Goal: Task Accomplishment & Management: Manage account settings

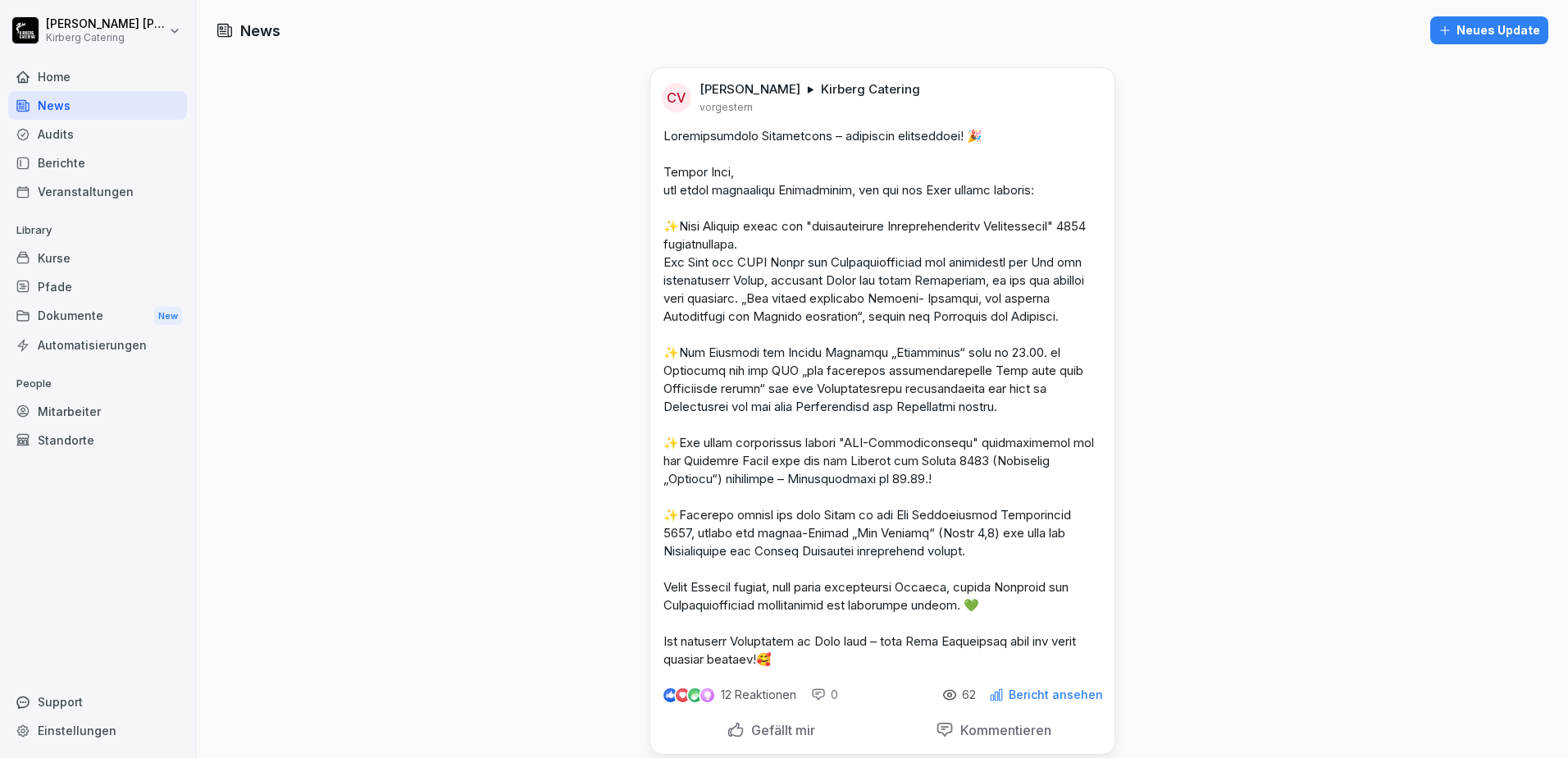
click at [67, 68] on div "Home" at bounding box center [97, 76] width 179 height 29
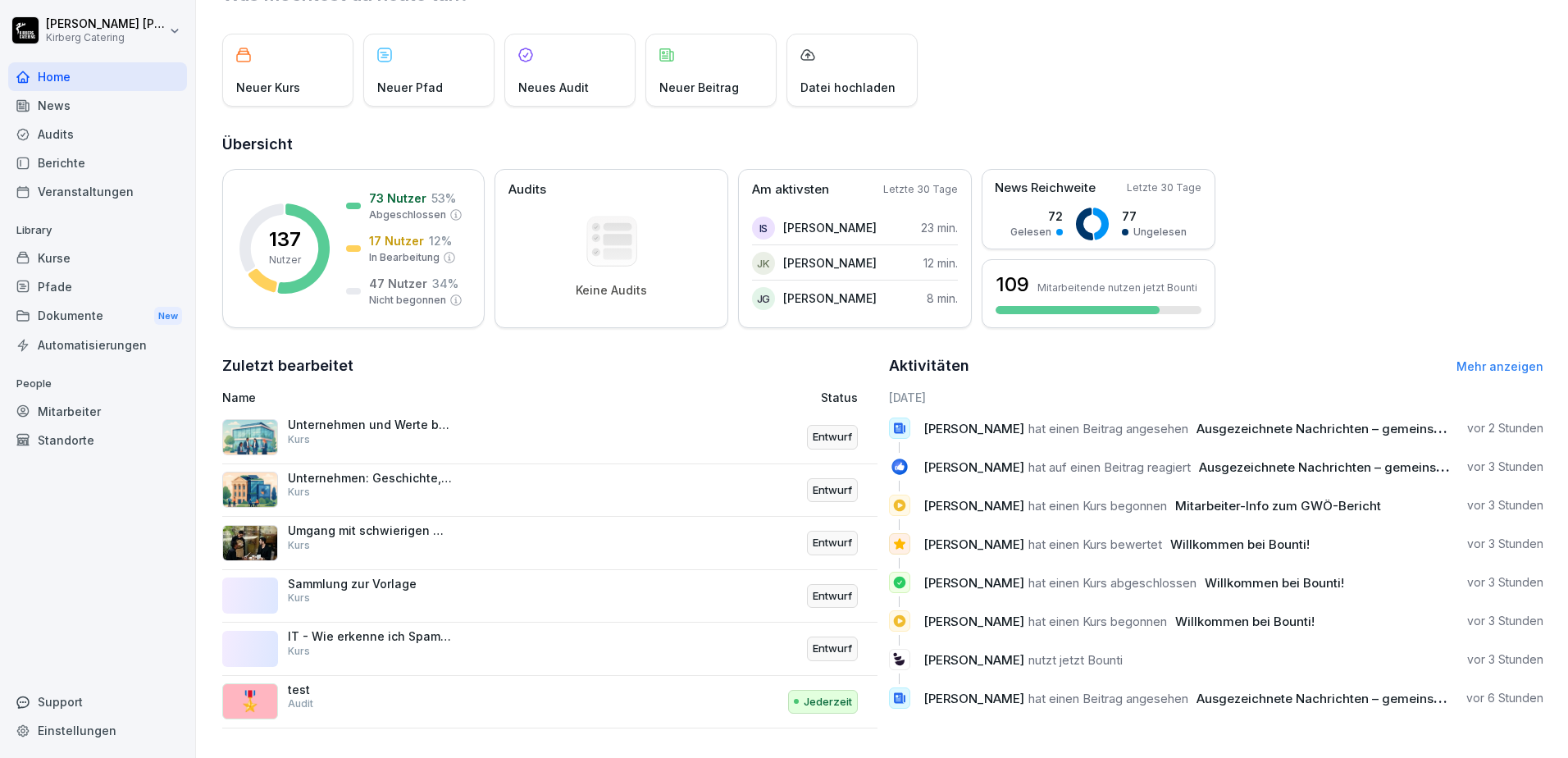
scroll to position [87, 0]
click at [520, 682] on div "🎖️ test Audit" at bounding box center [428, 701] width 410 height 39
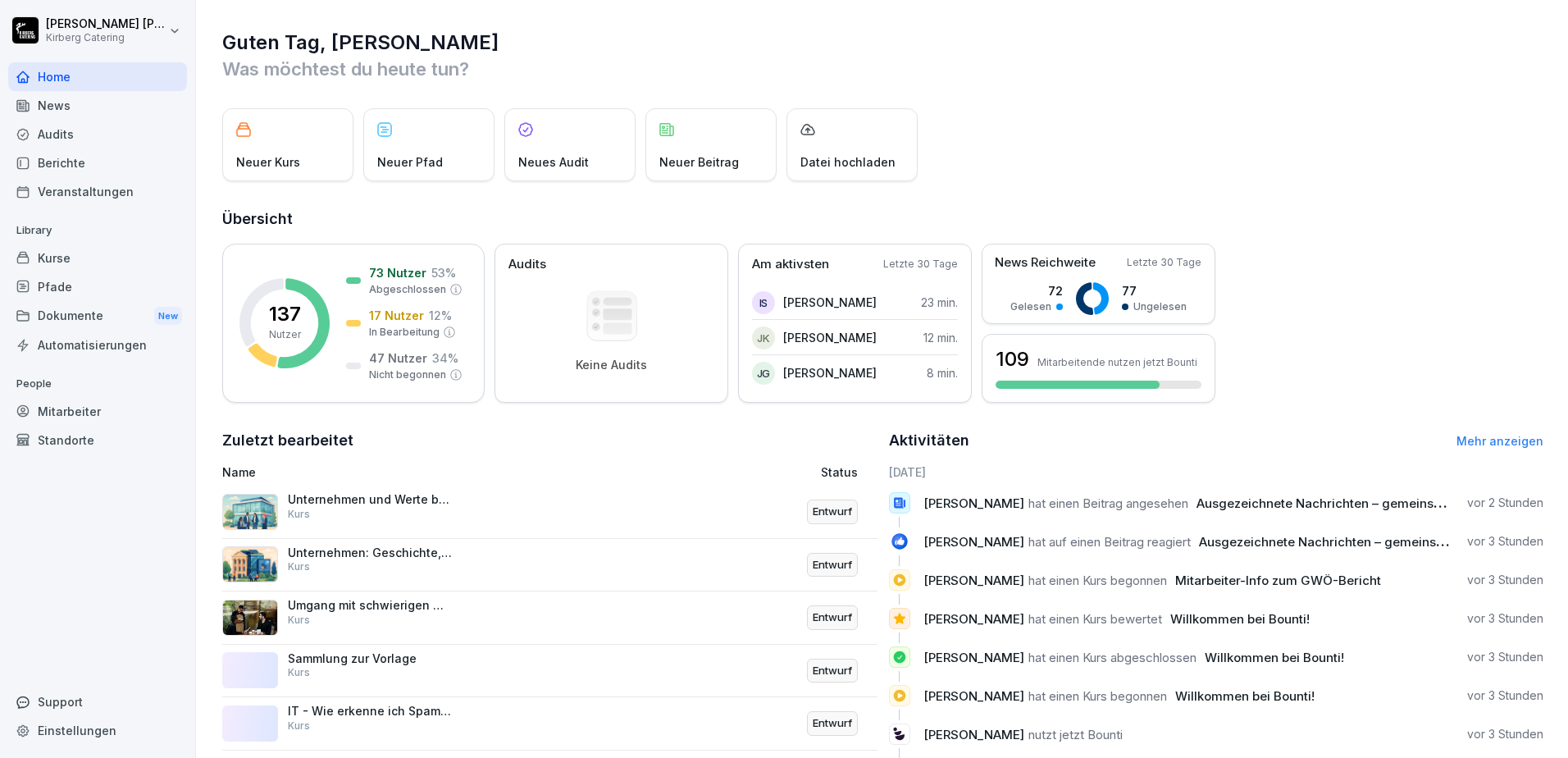
click at [444, 512] on div "Unternehmen und Werte bei Kirberg Kurs" at bounding box center [370, 507] width 164 height 30
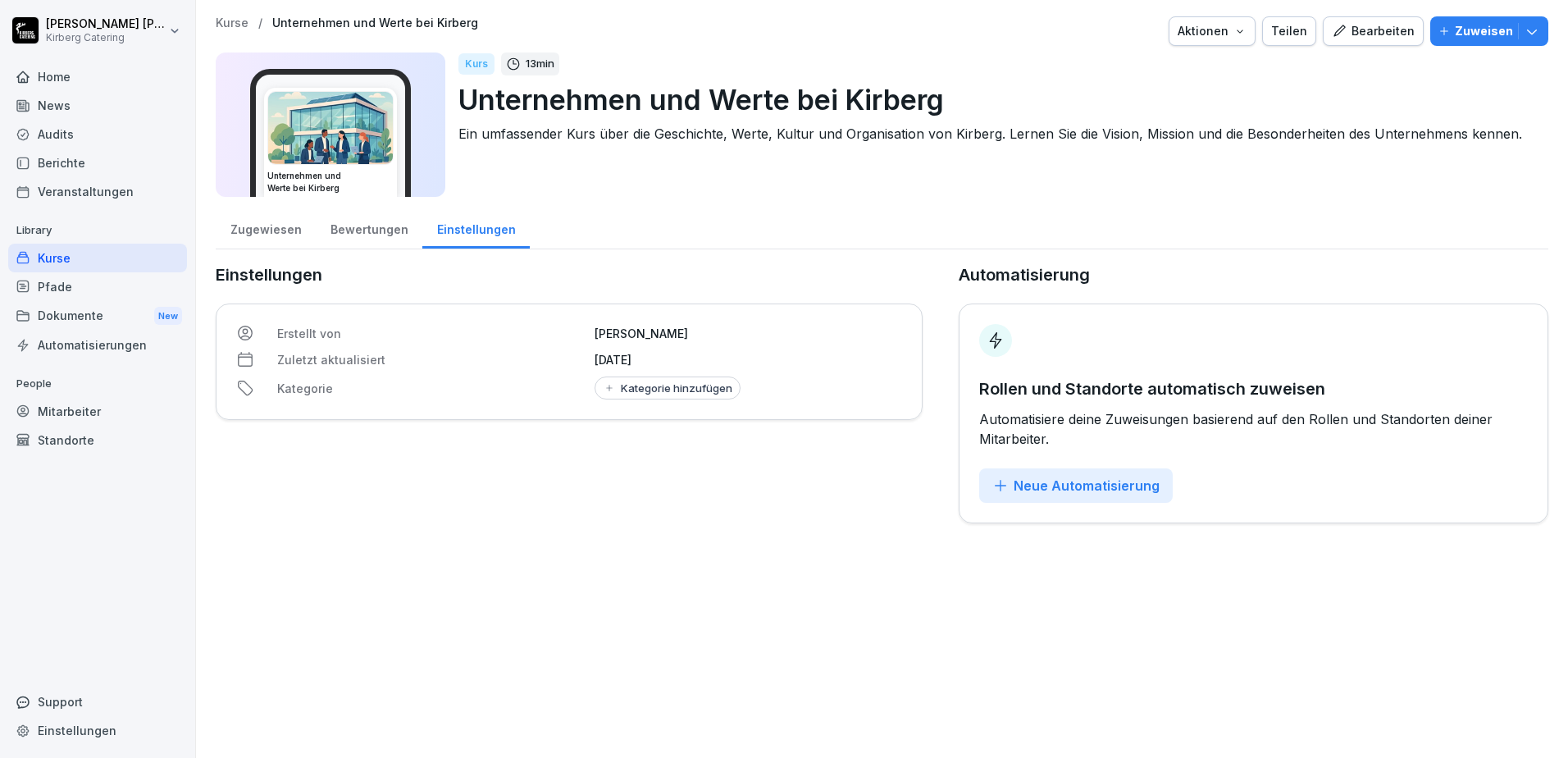
click at [268, 232] on div "Zugewiesen" at bounding box center [265, 228] width 100 height 42
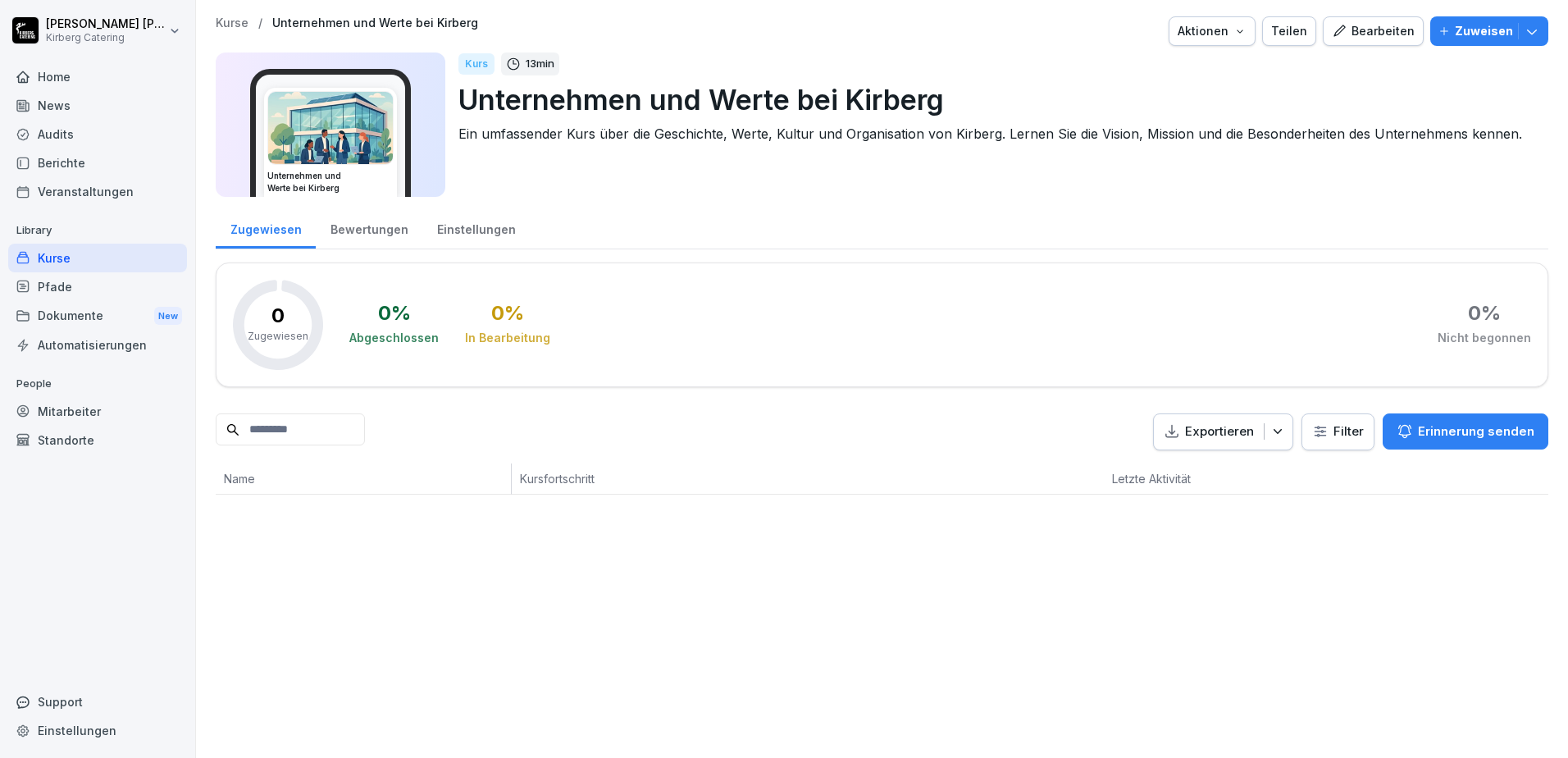
click at [384, 232] on div "Bewertungen" at bounding box center [369, 228] width 107 height 42
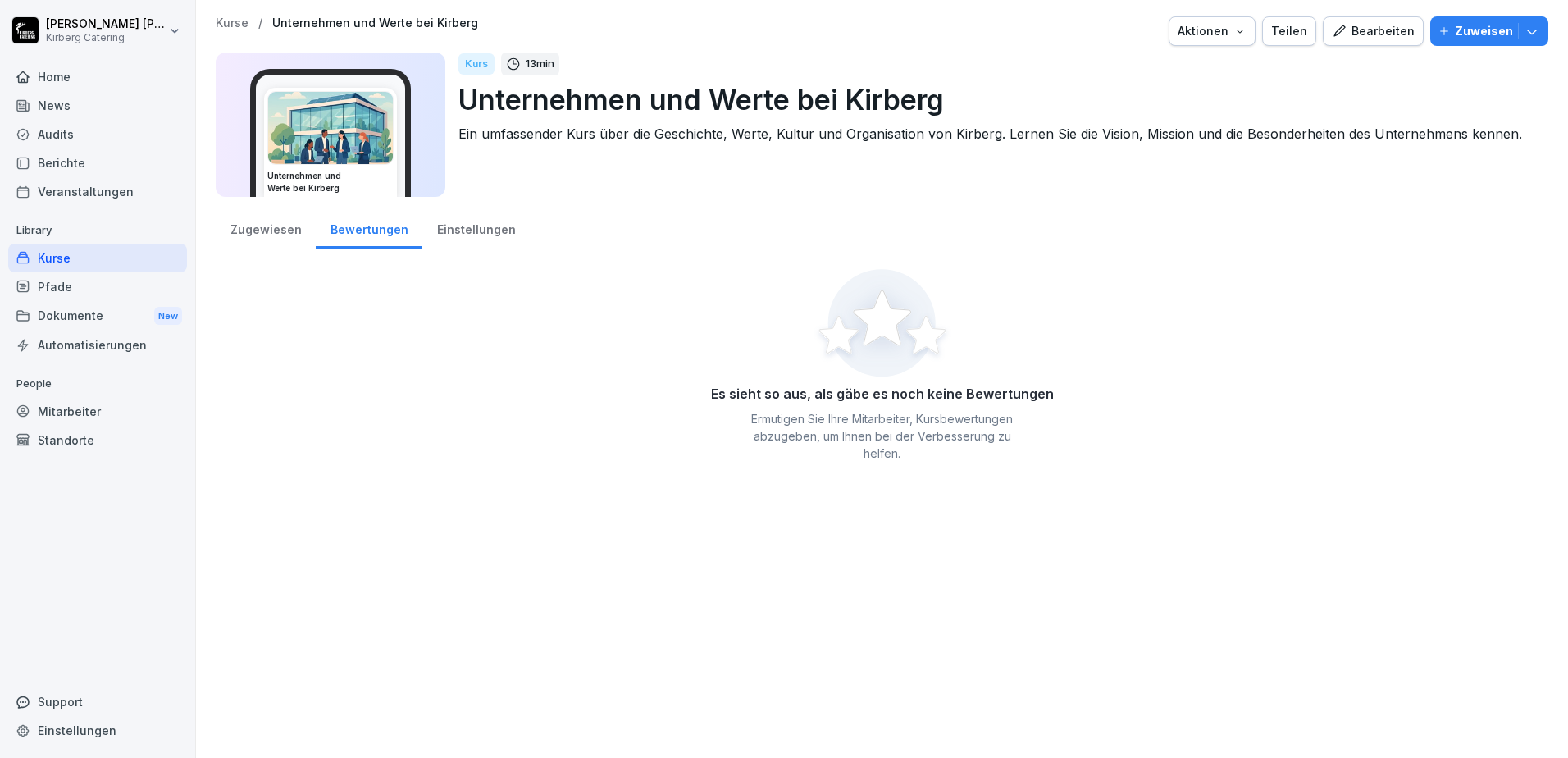
click at [479, 232] on div "Einstellungen" at bounding box center [476, 228] width 107 height 42
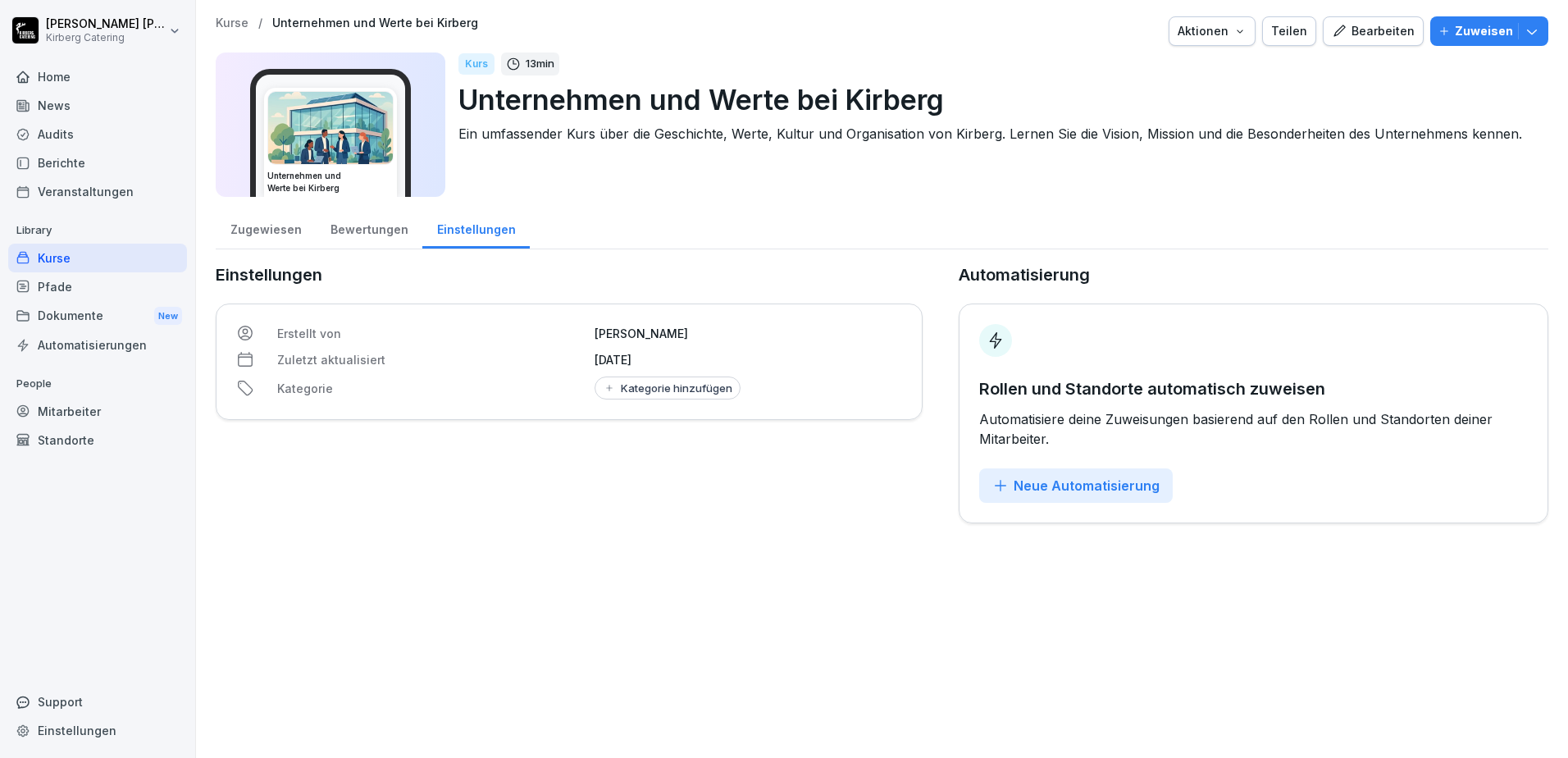
click at [65, 85] on div "Home" at bounding box center [97, 76] width 179 height 29
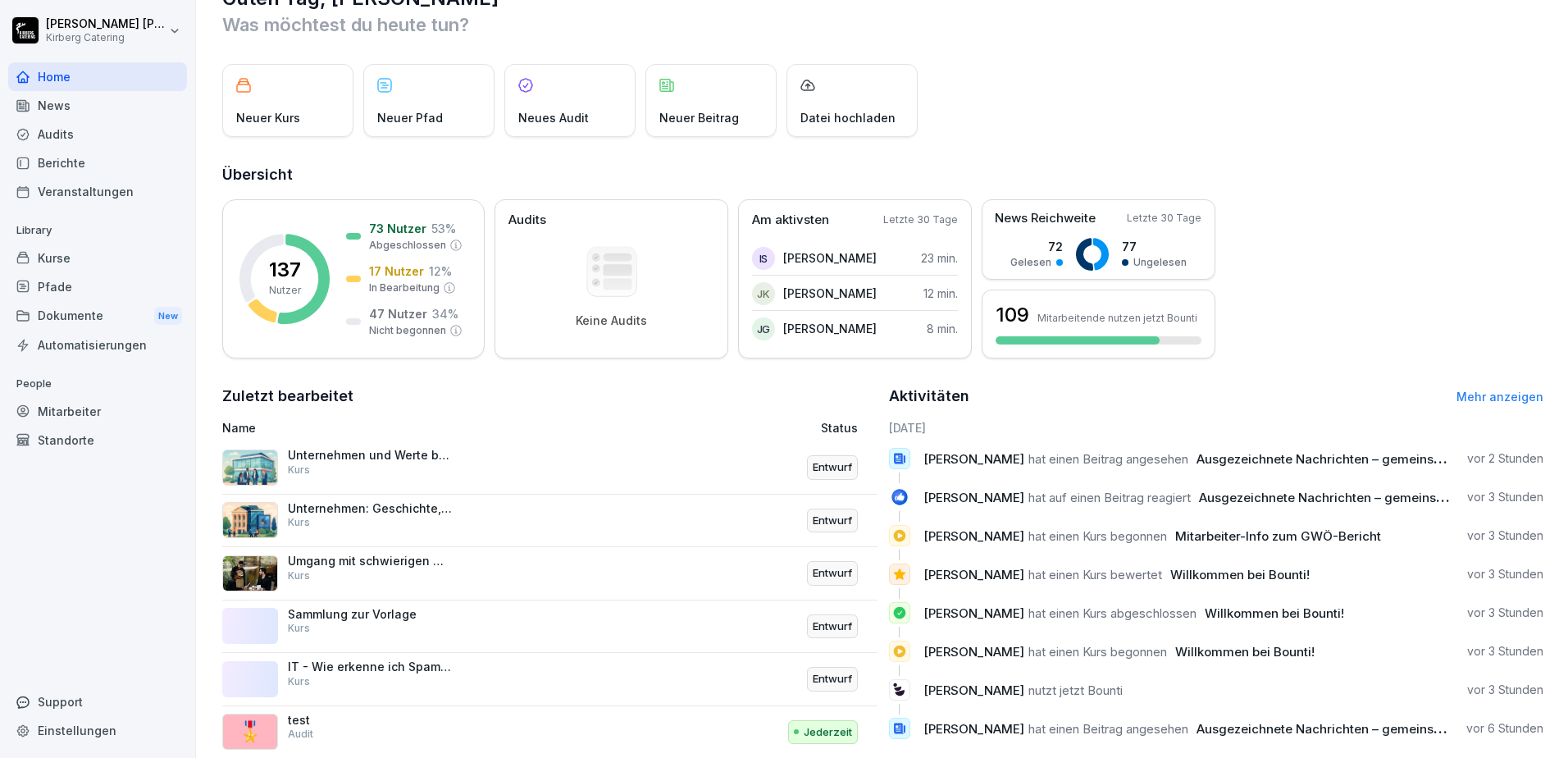
scroll to position [87, 0]
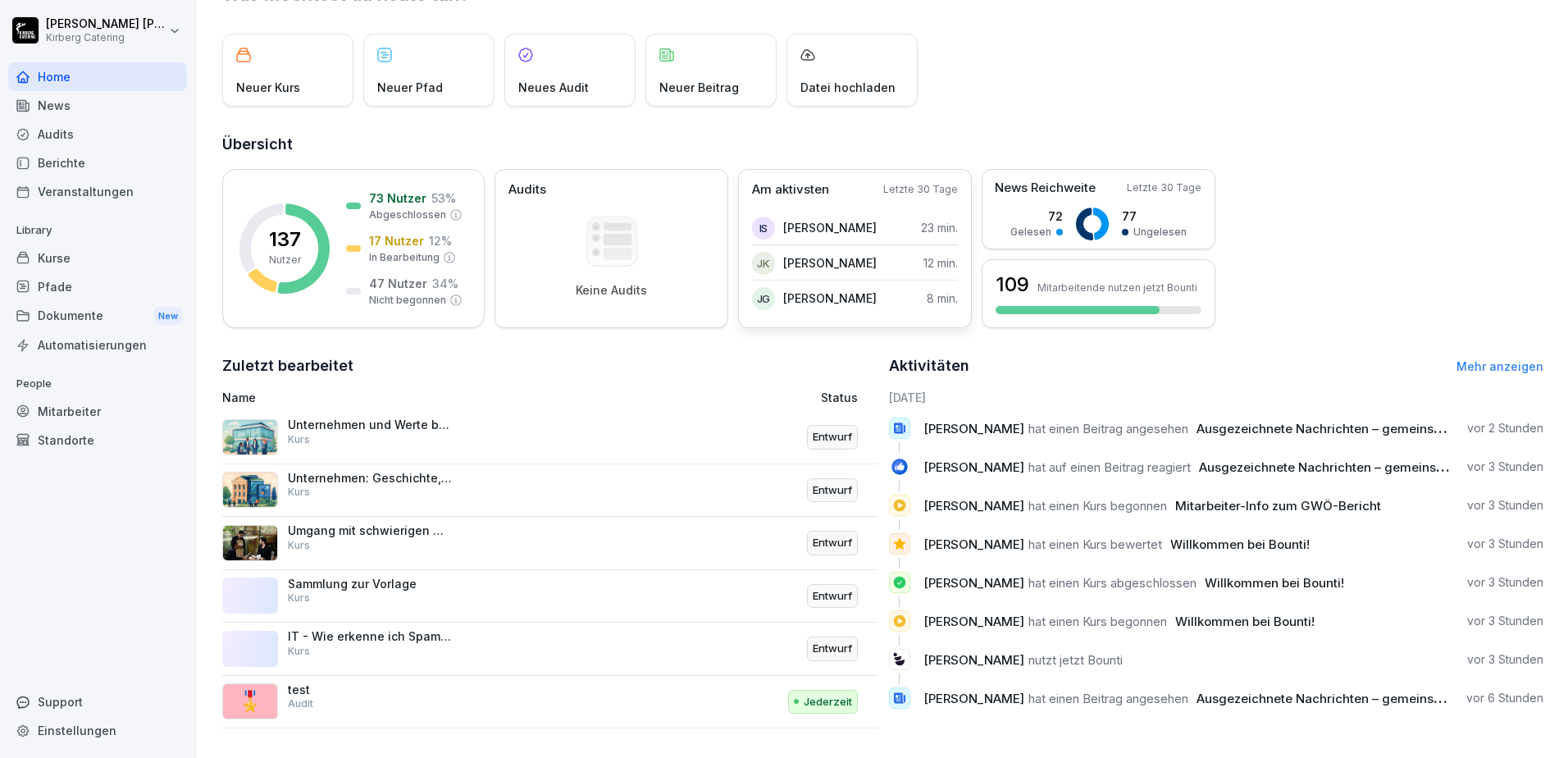
click at [911, 196] on div "Am aktivsten Letzte 30 Tage IS [PERSON_NAME] 23 min. JK [PERSON_NAME] 12 min. […" at bounding box center [855, 248] width 234 height 159
click at [814, 181] on p "Am aktivsten" at bounding box center [790, 190] width 77 height 19
click at [795, 219] on p "[PERSON_NAME]" at bounding box center [829, 228] width 93 height 17
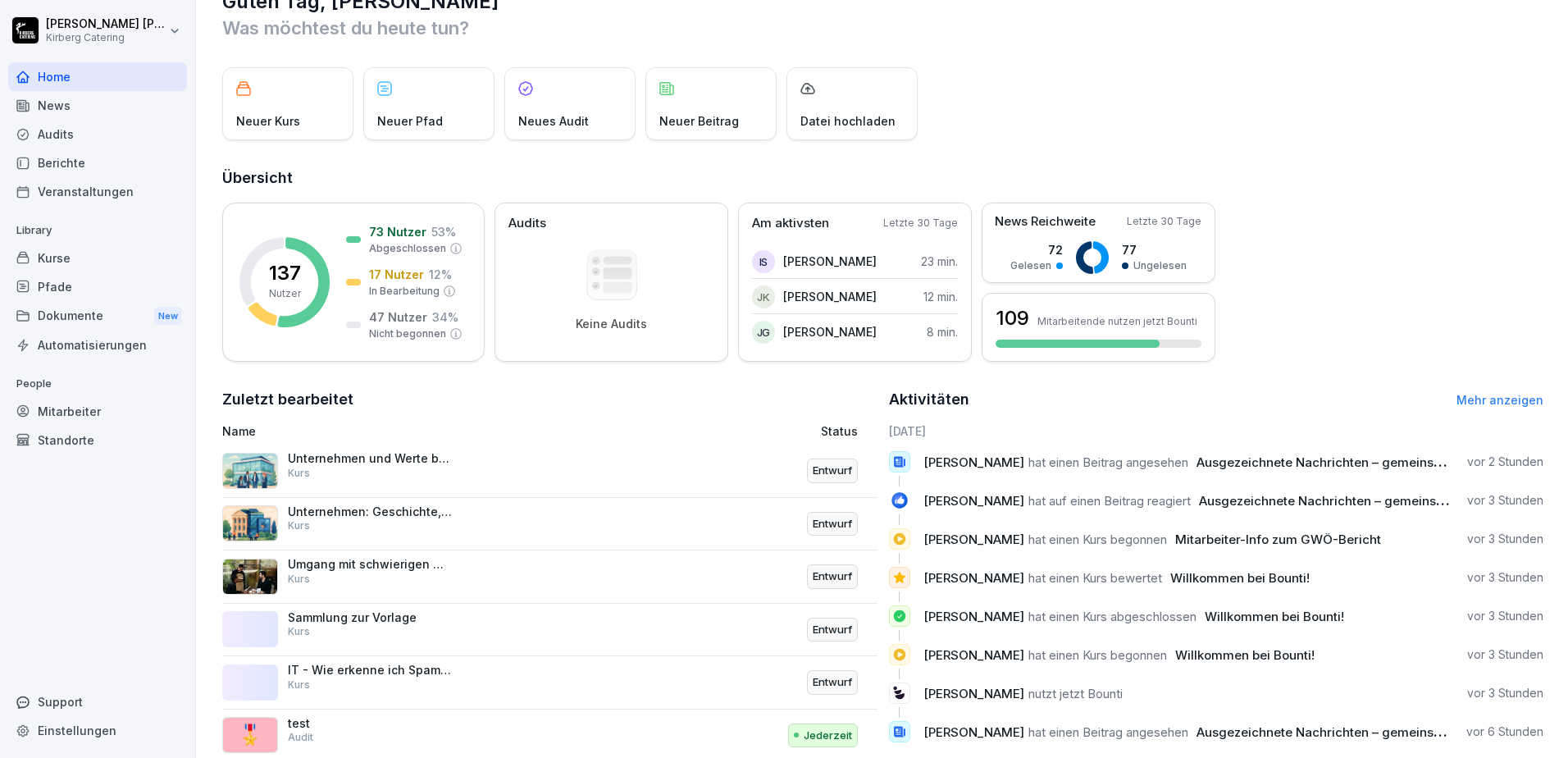
scroll to position [0, 0]
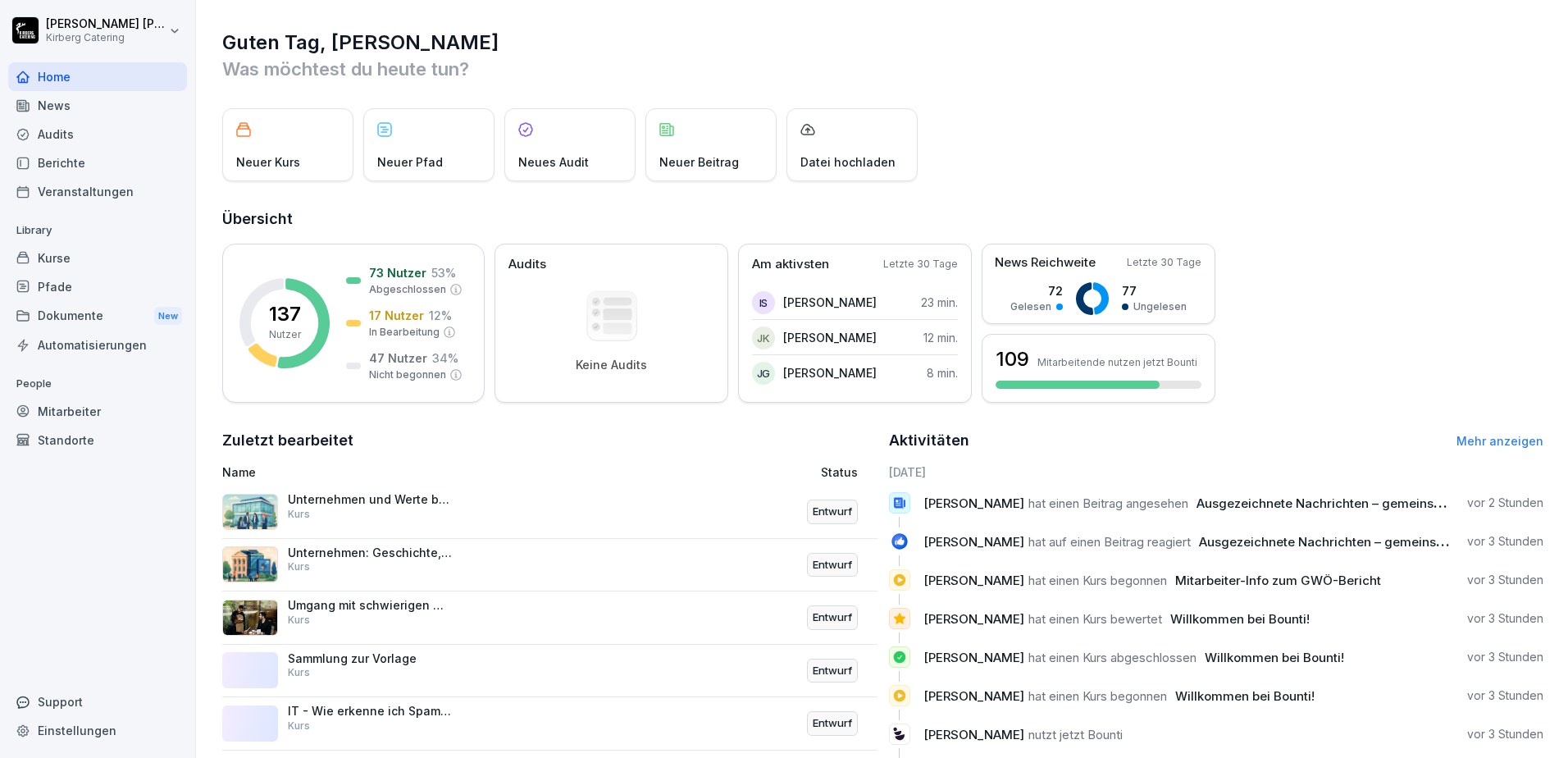
click at [80, 110] on div "News" at bounding box center [97, 105] width 179 height 29
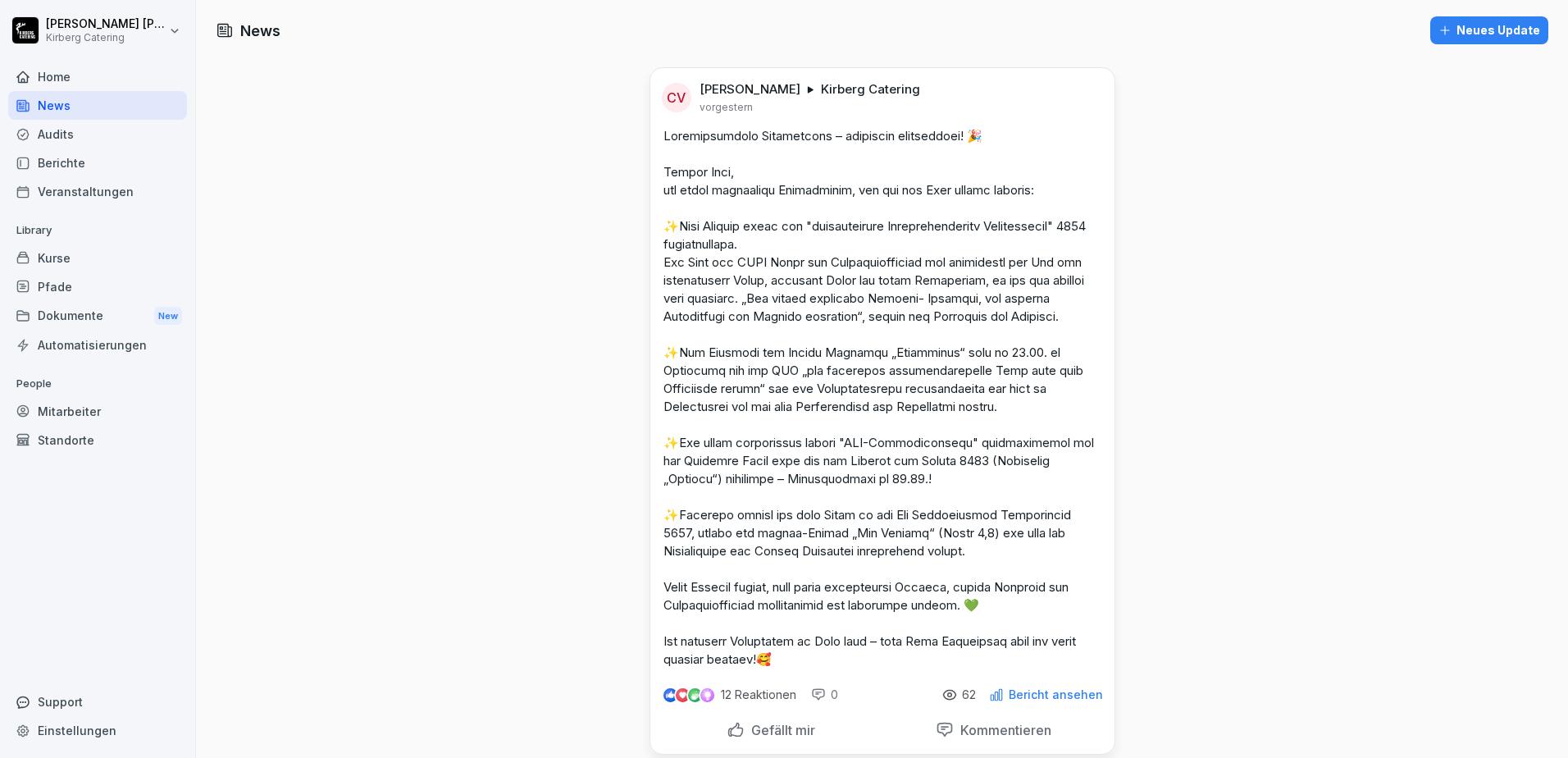
click at [61, 142] on div "Audits" at bounding box center [97, 134] width 179 height 29
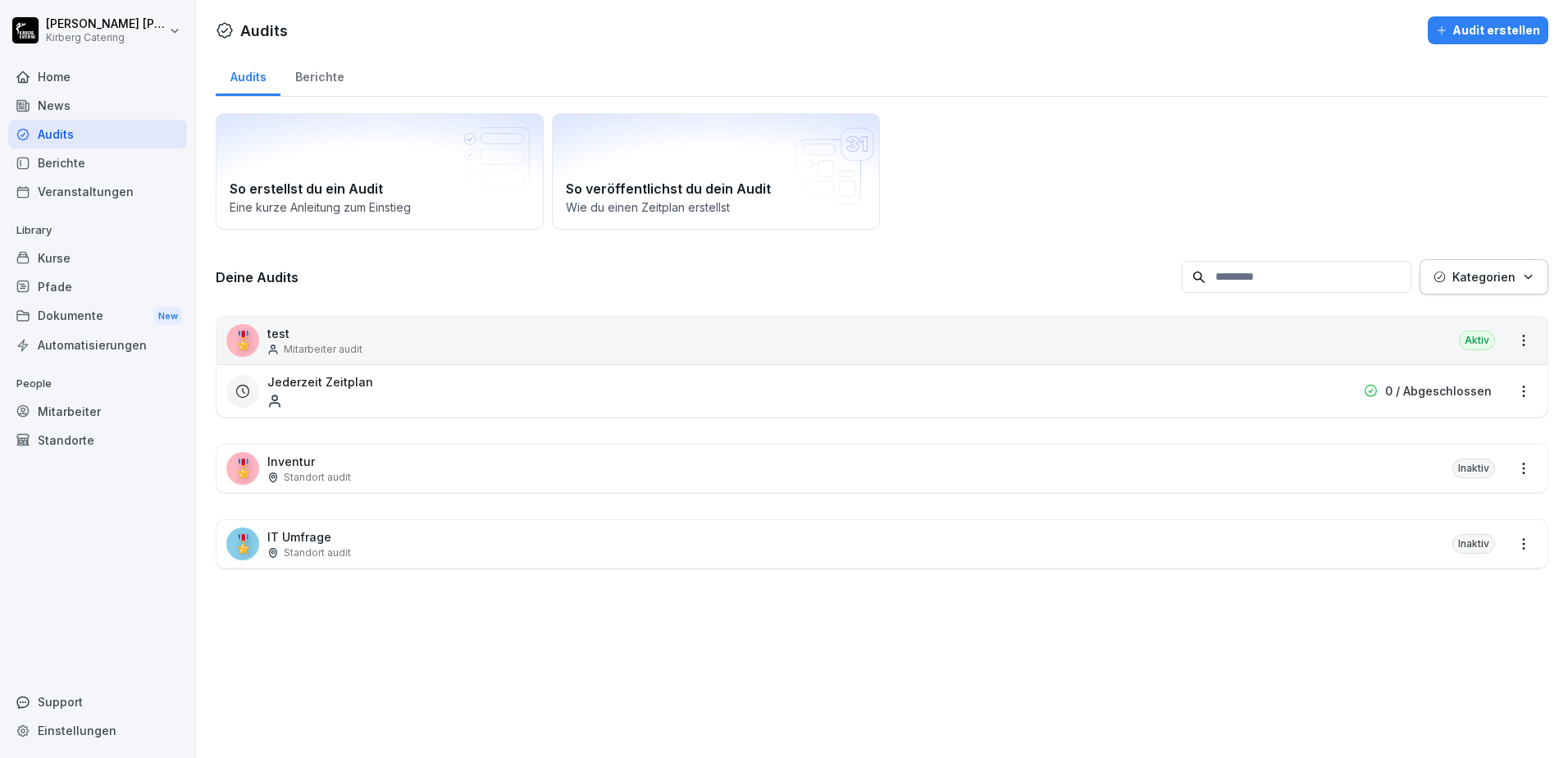
click at [429, 466] on div "🎖️ Inventur Standort audit Inaktiv" at bounding box center [882, 468] width 1331 height 47
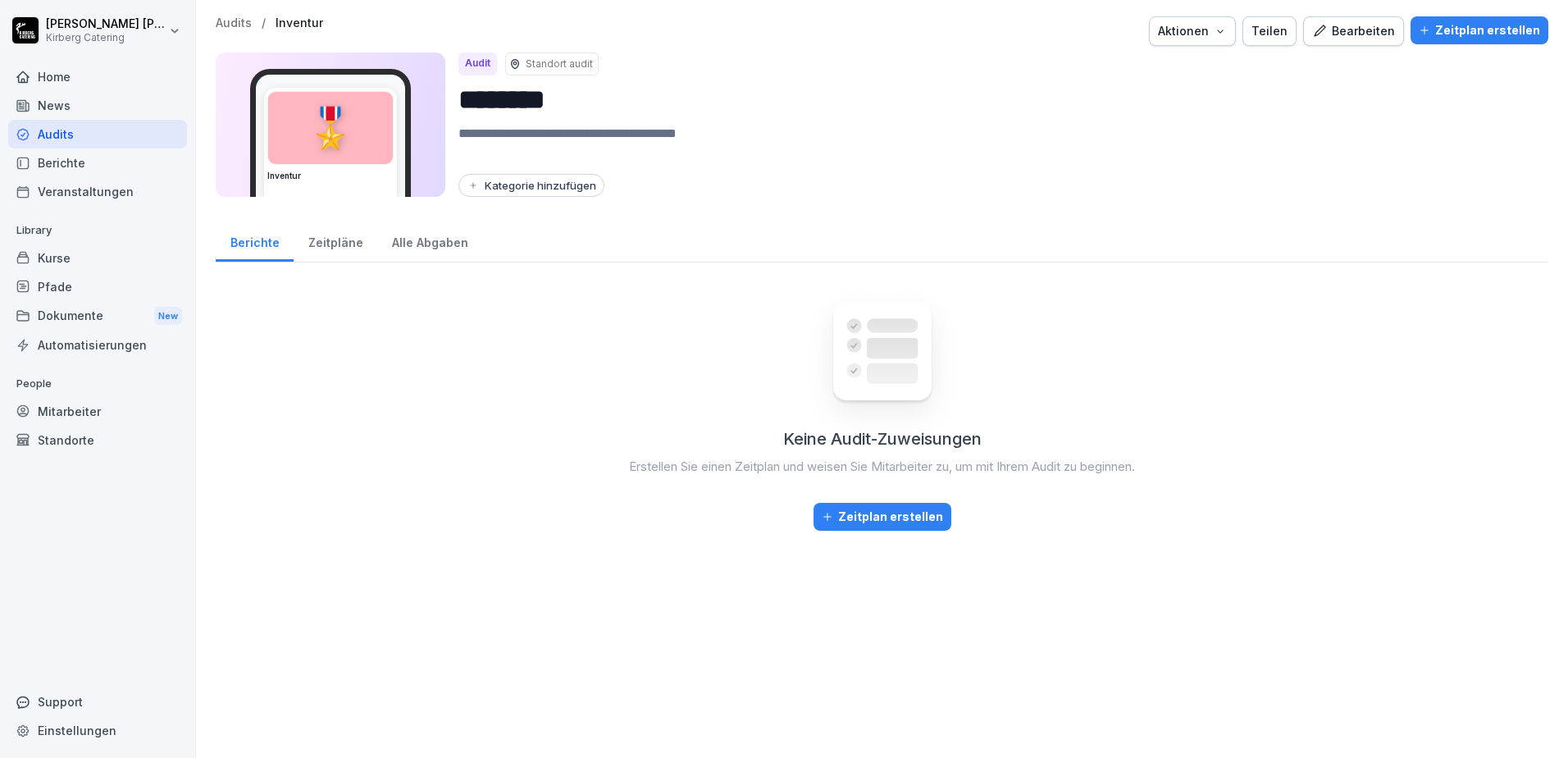
click at [81, 264] on div "Kurse" at bounding box center [97, 258] width 179 height 29
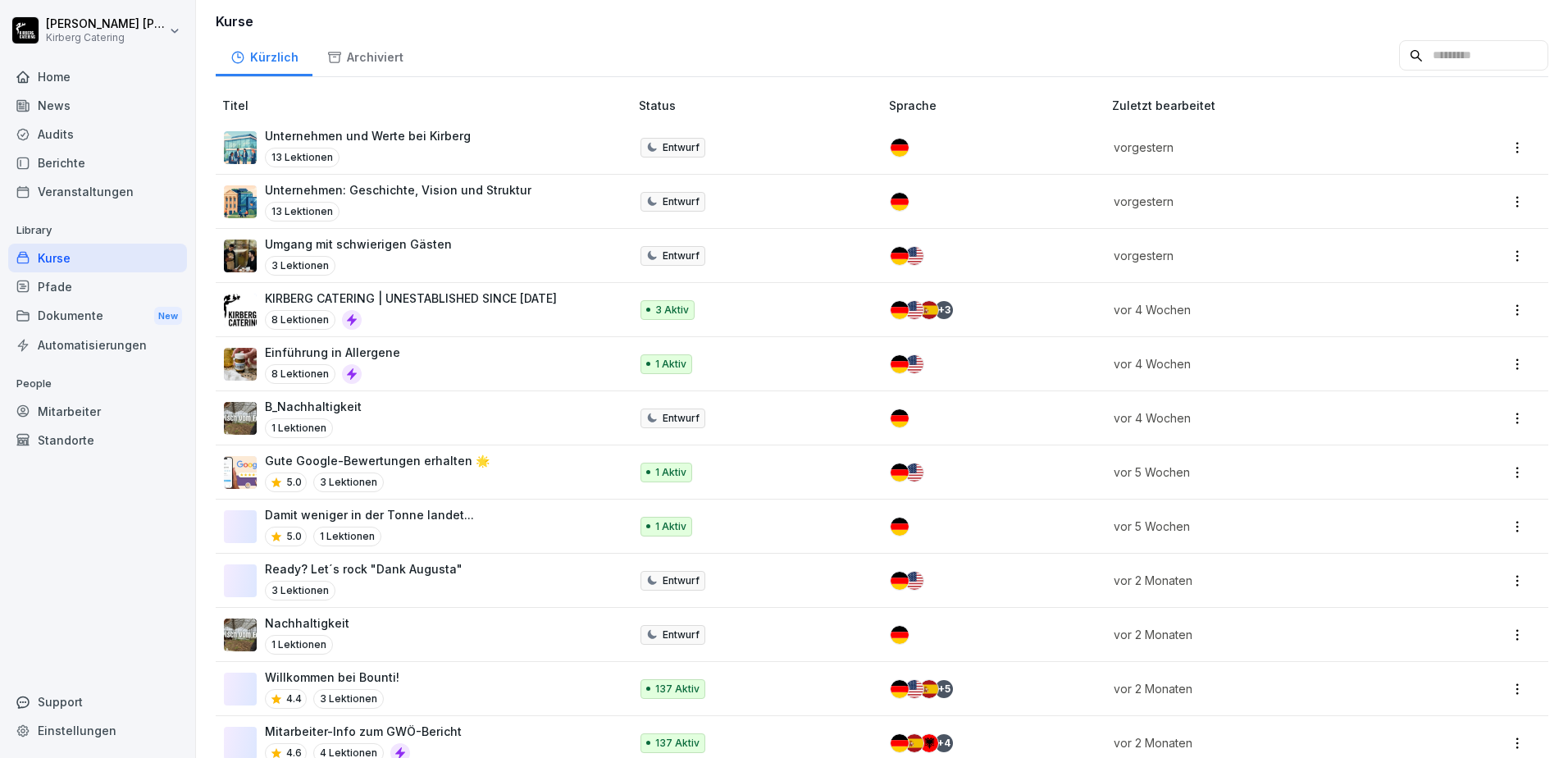
scroll to position [297, 0]
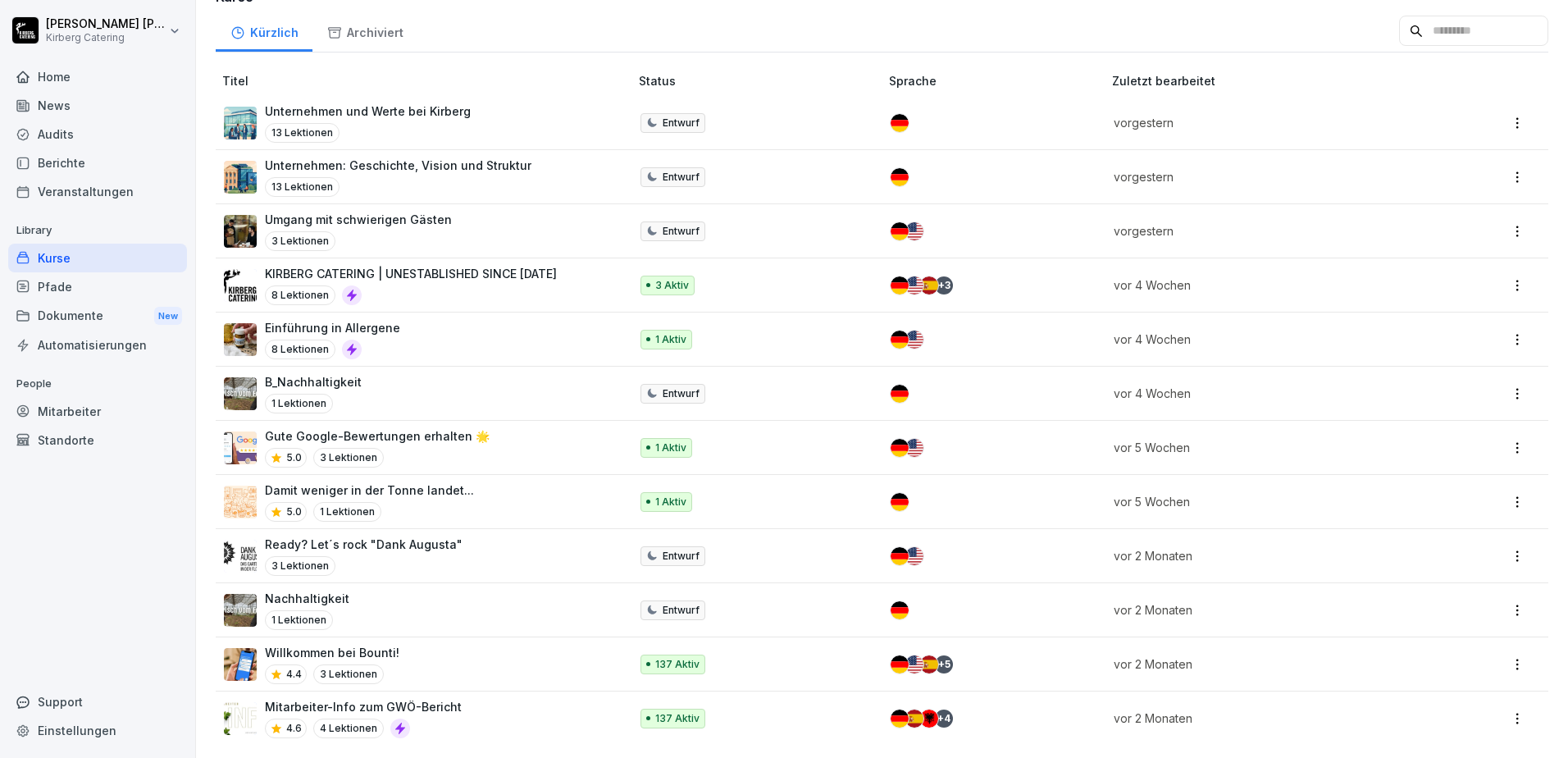
click at [366, 481] on p "Damit weniger in der Tonne landet..." at bounding box center [369, 490] width 210 height 17
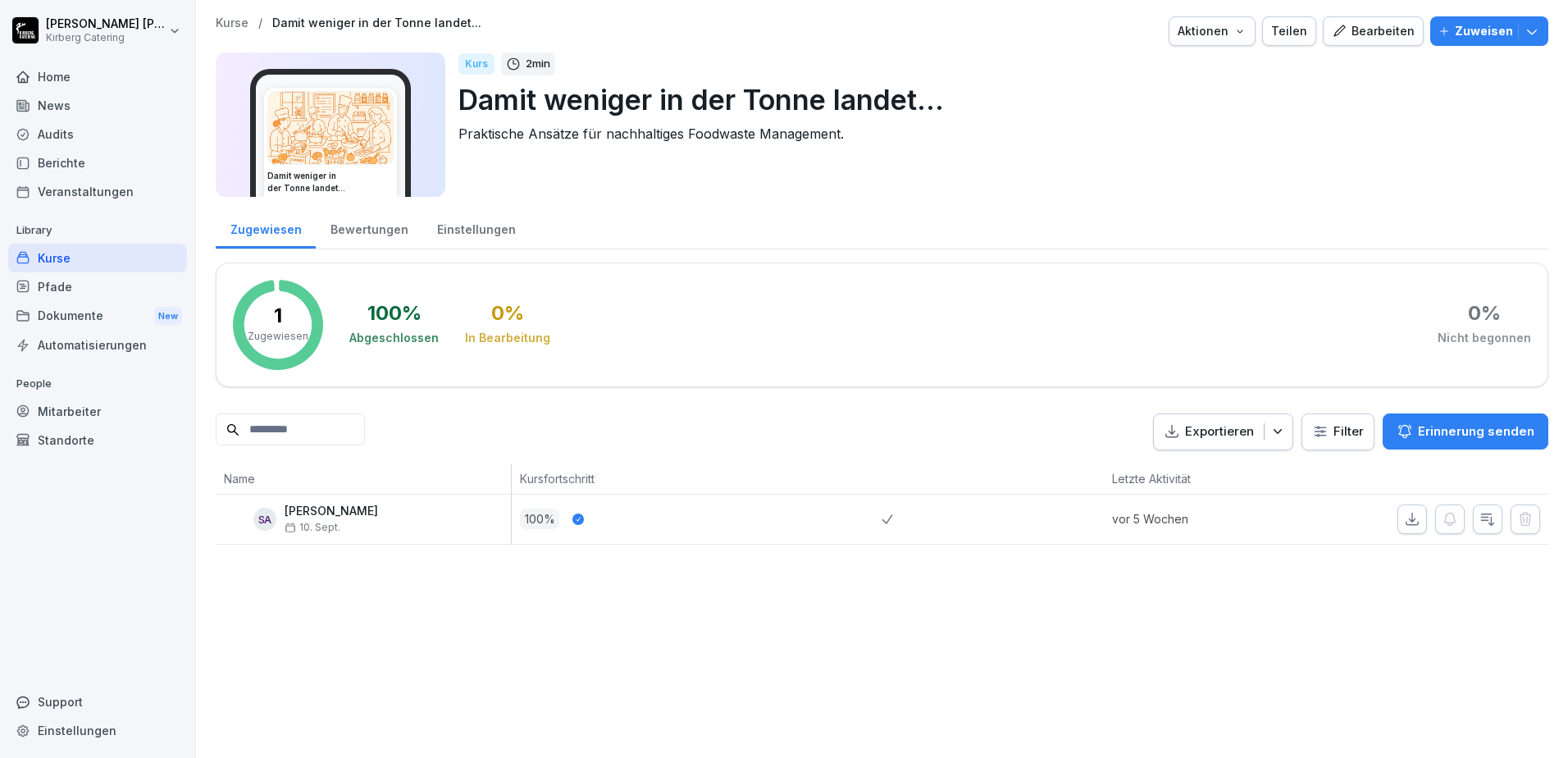
click at [1358, 38] on div "Bearbeiten" at bounding box center [1372, 31] width 83 height 18
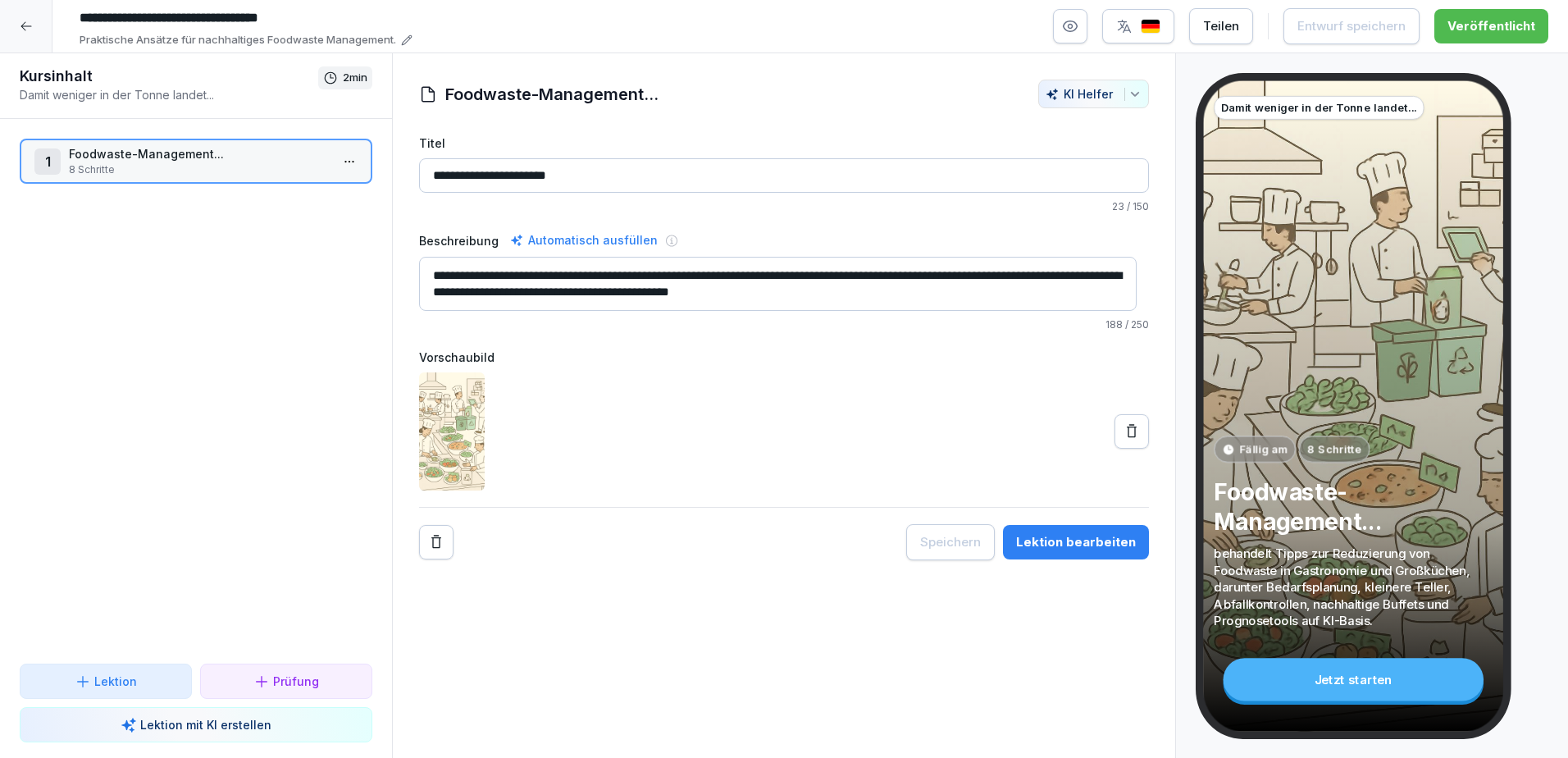
click at [31, 38] on div at bounding box center [26, 26] width 52 height 52
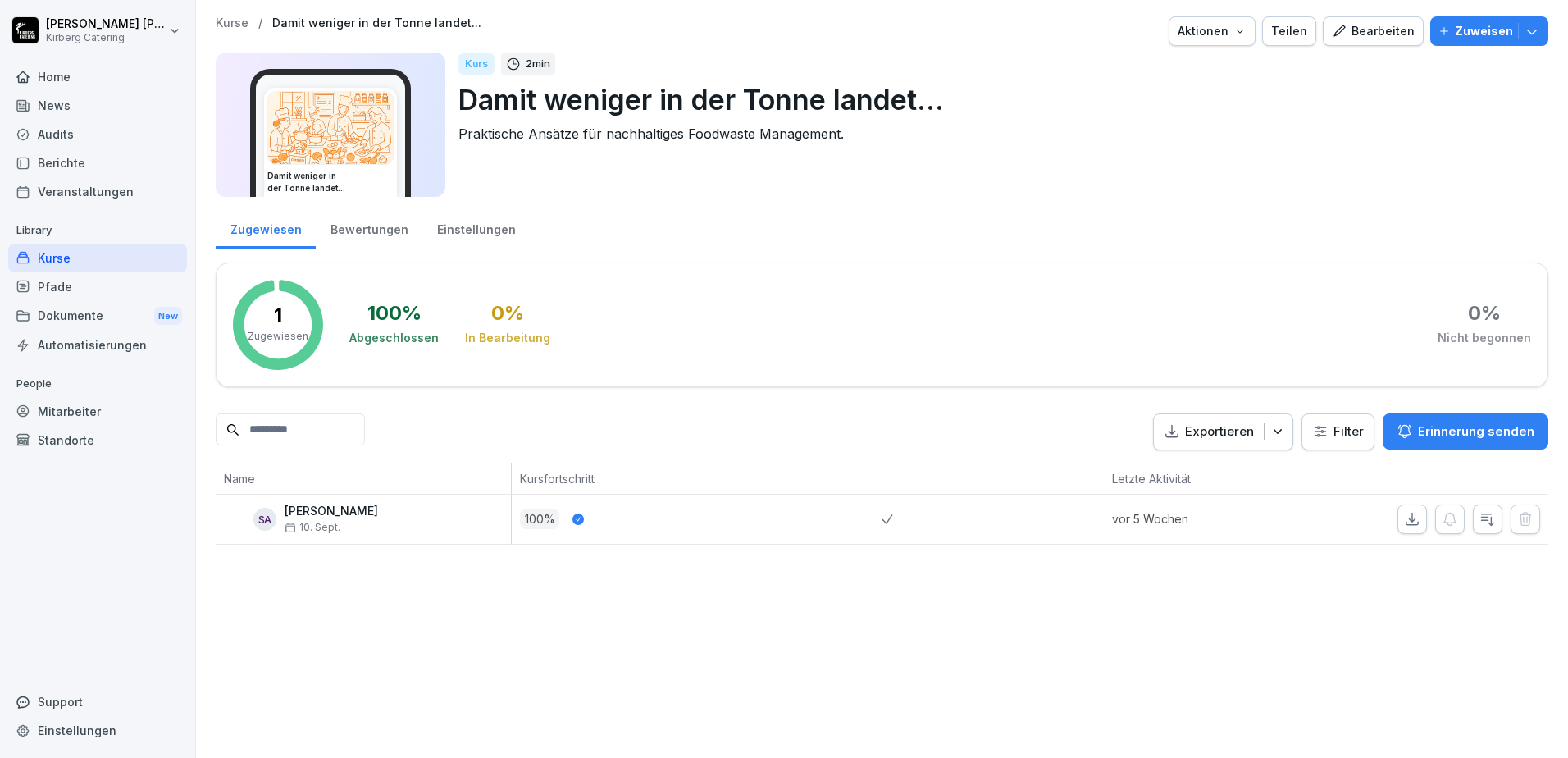
click at [49, 88] on div "Home" at bounding box center [97, 76] width 179 height 29
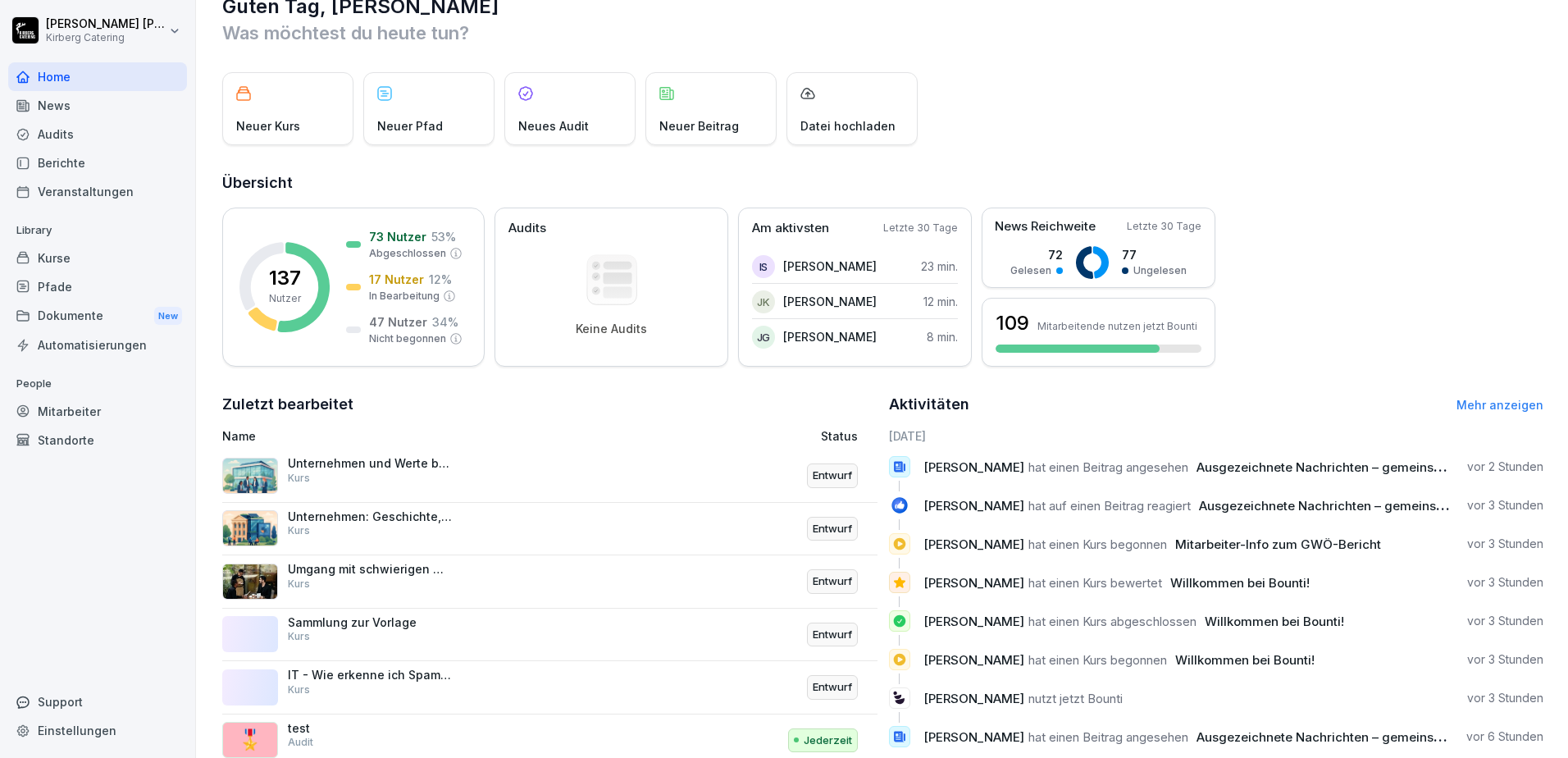
scroll to position [87, 0]
